Goal: Transaction & Acquisition: Purchase product/service

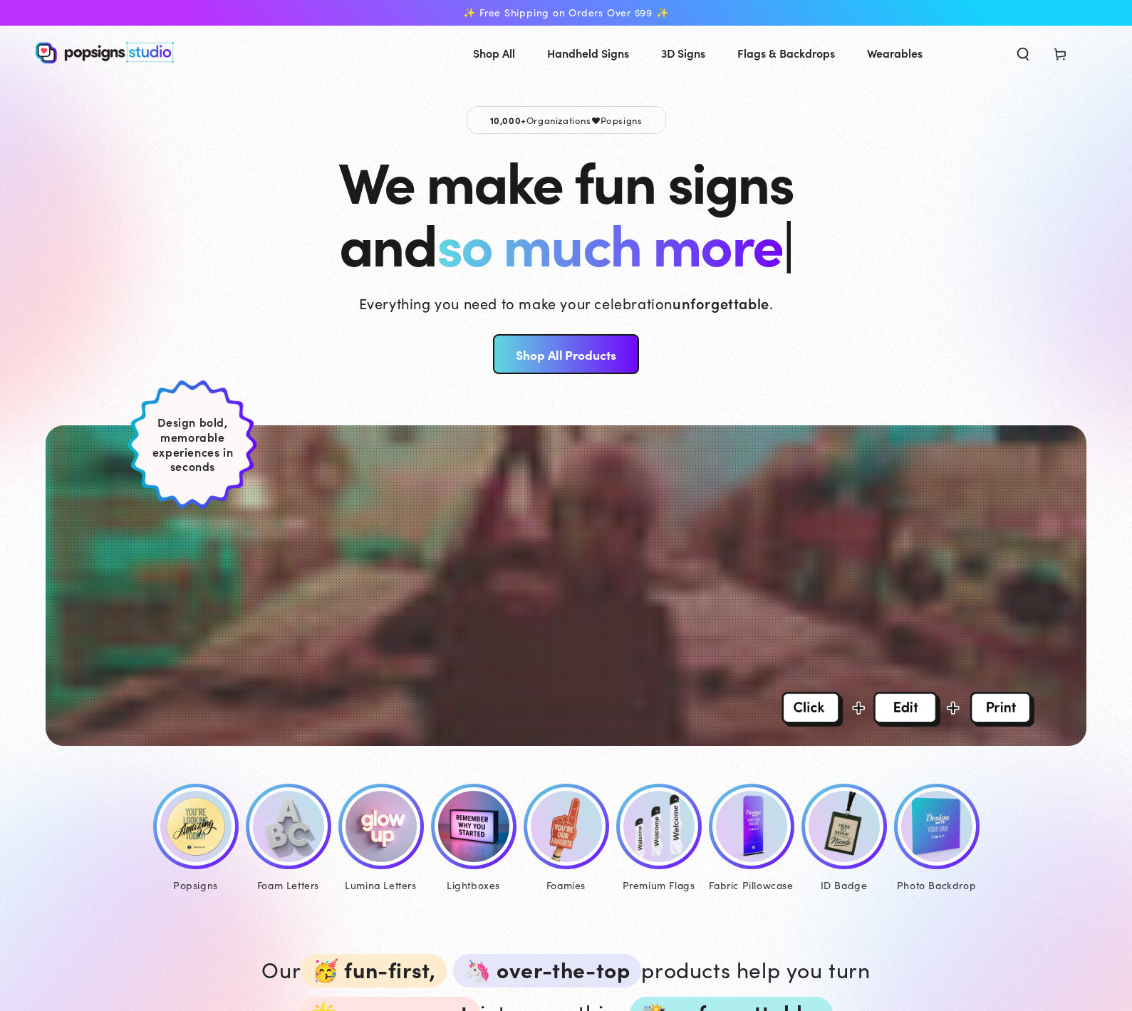
click at [212, 819] on img at bounding box center [195, 826] width 71 height 71
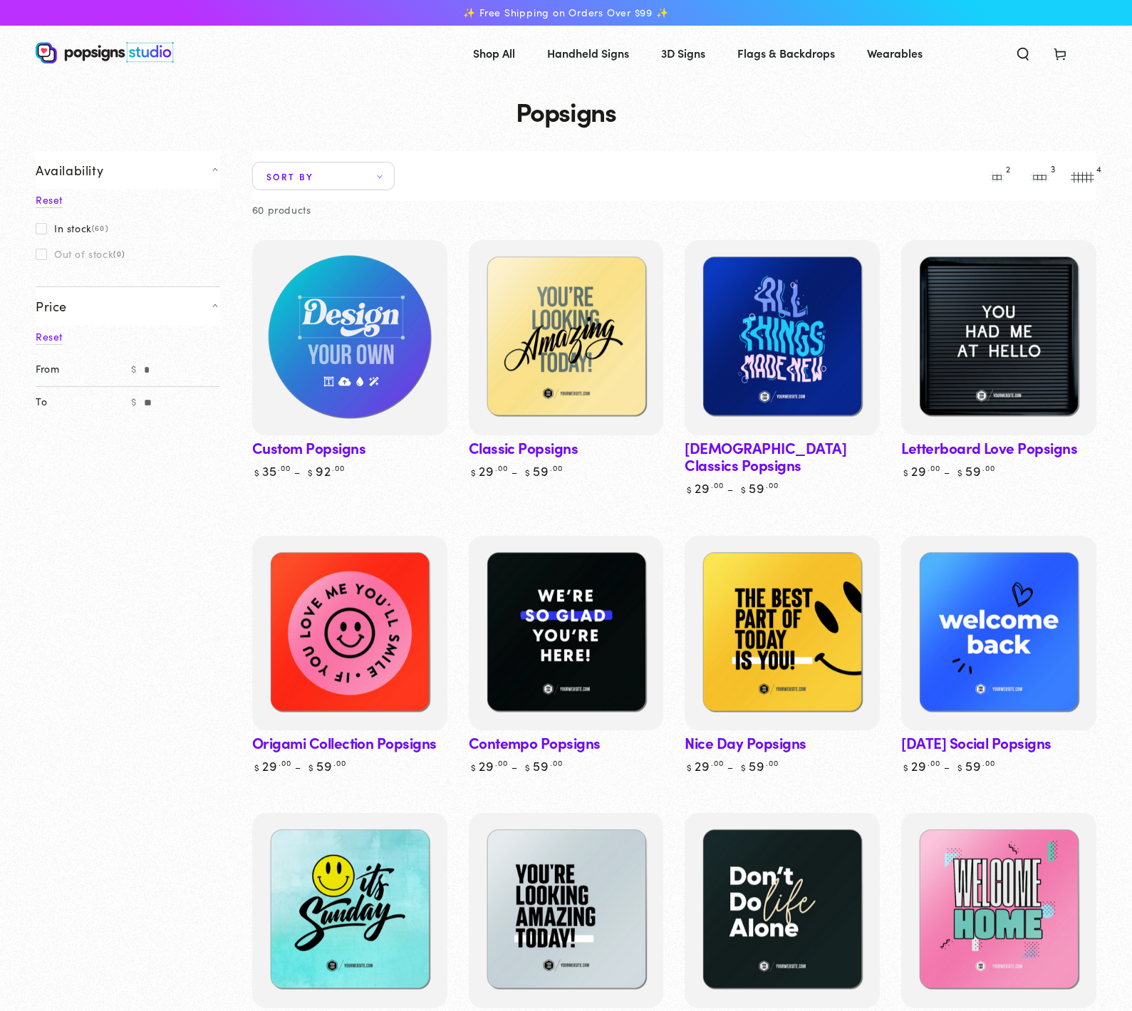
click at [368, 400] on img at bounding box center [349, 337] width 201 height 201
